Goal: Task Accomplishment & Management: Manage account settings

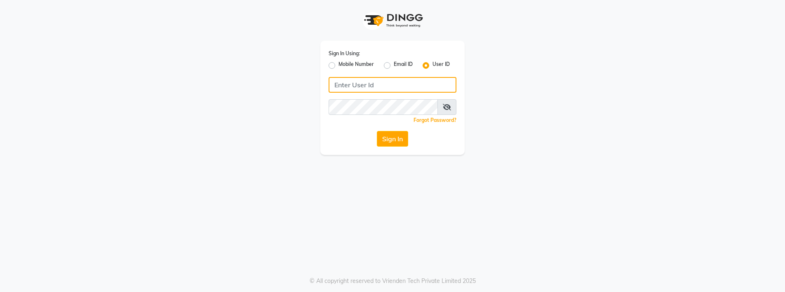
click at [353, 90] on input "Username" at bounding box center [392, 85] width 128 height 16
type input "onespa"
click at [389, 146] on button "Sign In" at bounding box center [392, 139] width 31 height 16
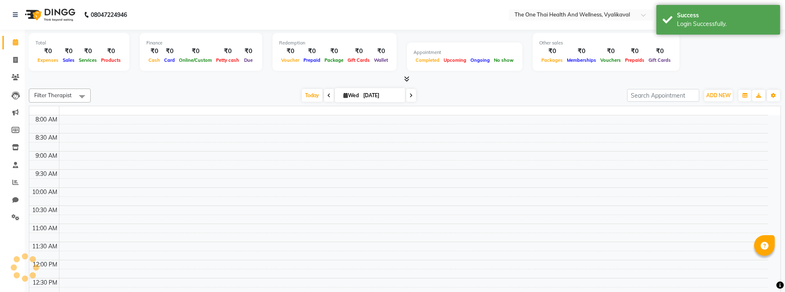
select select "en"
